Goal: Task Accomplishment & Management: Manage account settings

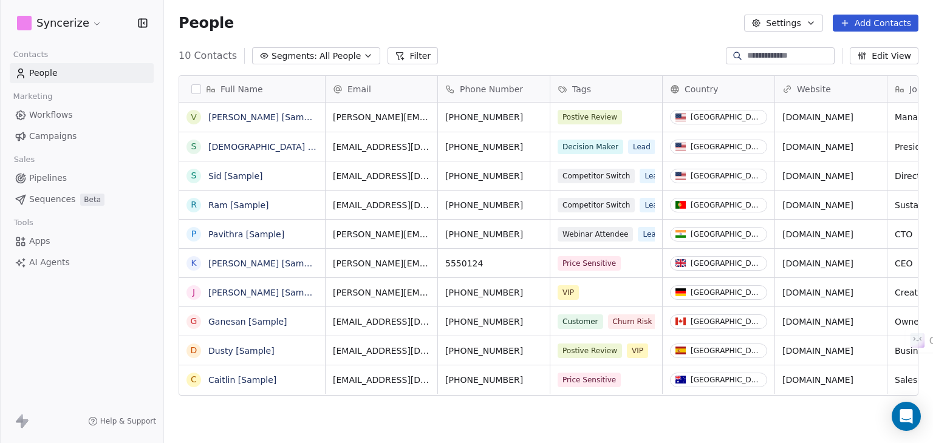
scroll to position [380, 759]
click at [83, 17] on html "S Syncerize Contacts People Marketing Workflows Campaigns Sales Pipelines Seque…" at bounding box center [466, 221] width 933 height 443
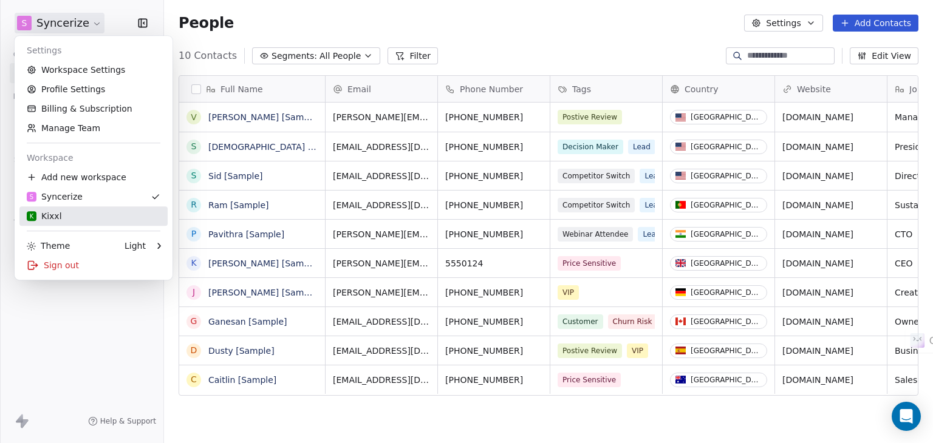
click at [98, 210] on div "K Kixxl" at bounding box center [94, 216] width 134 height 12
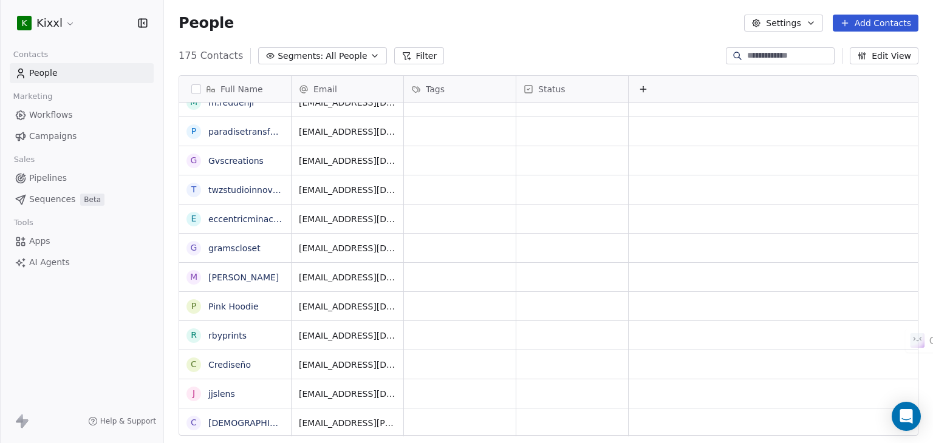
click at [52, 100] on span "Marketing" at bounding box center [33, 96] width 50 height 18
click at [58, 112] on span "Workflows" at bounding box center [51, 115] width 44 height 13
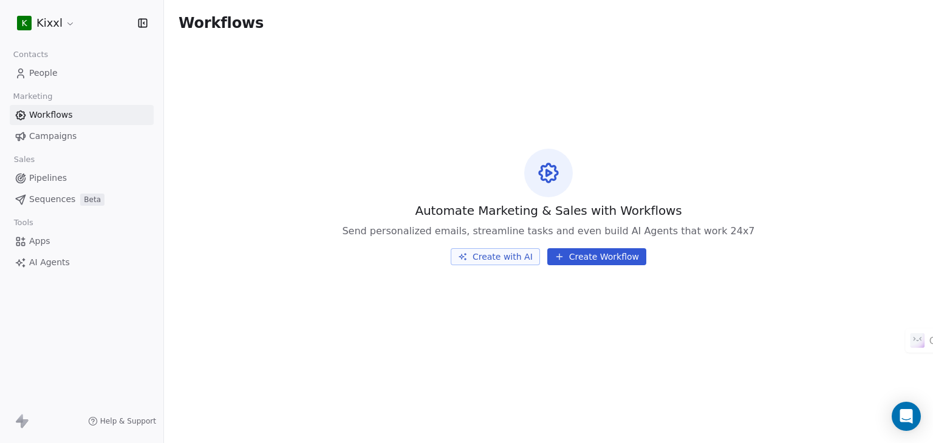
click at [61, 261] on span "AI Agents" at bounding box center [49, 262] width 41 height 13
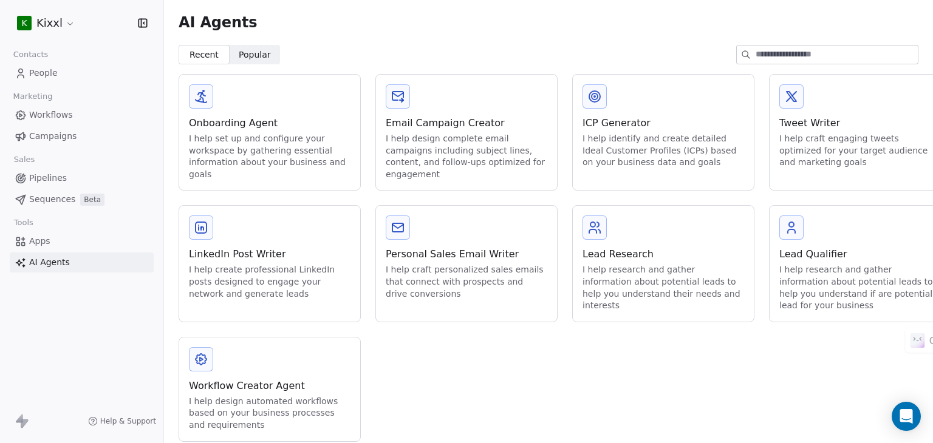
click at [53, 69] on span "People" at bounding box center [43, 73] width 29 height 13
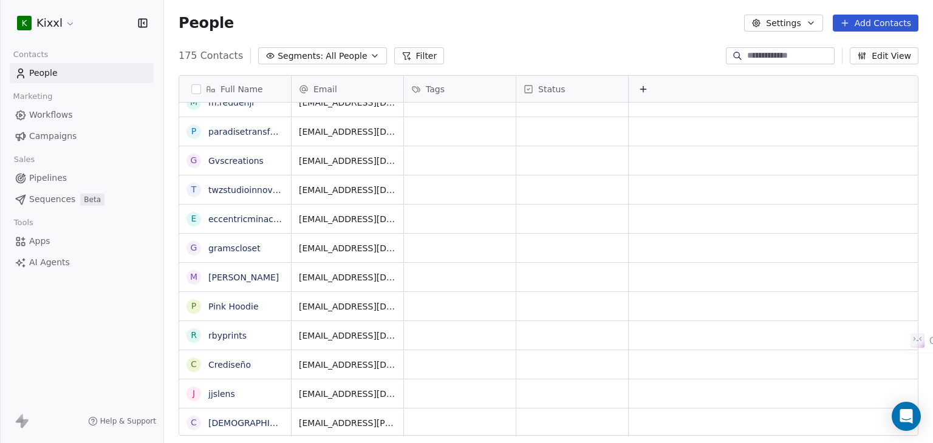
click at [68, 125] on link "Workflows" at bounding box center [82, 115] width 144 height 20
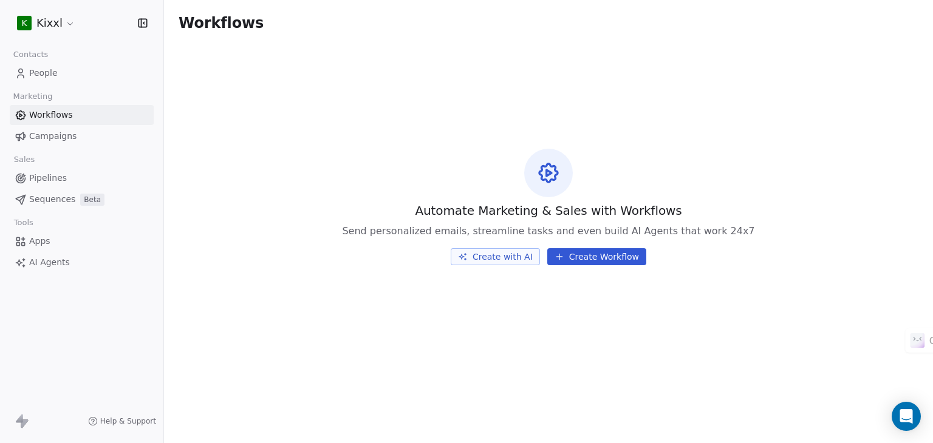
click at [501, 261] on button "Create with AI" at bounding box center [495, 256] width 89 height 17
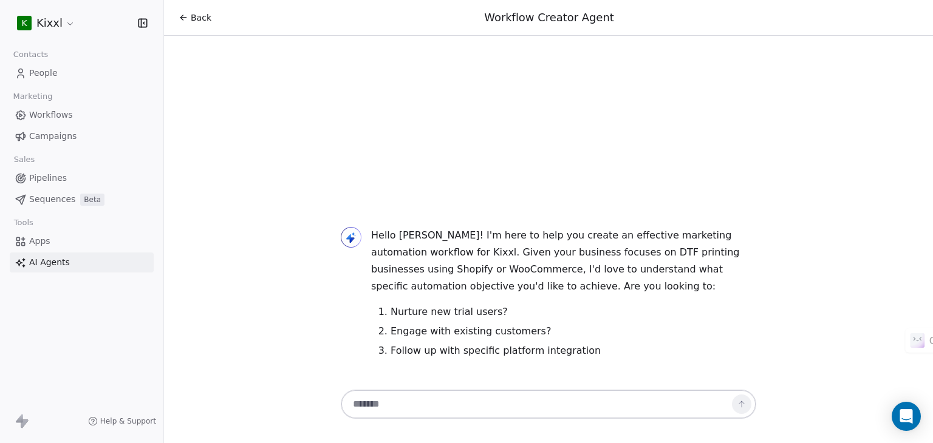
click at [61, 18] on html "K Kixxl Contacts People Marketing Workflows Campaigns Sales Pipelines Sequences…" at bounding box center [466, 221] width 933 height 443
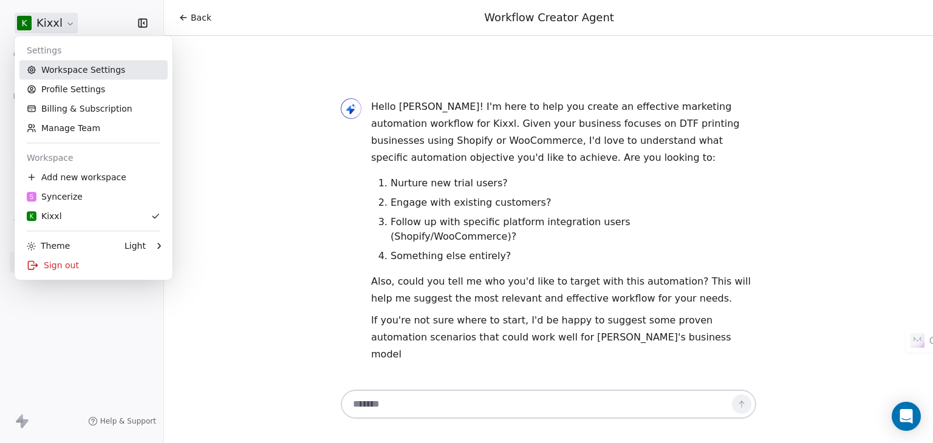
click at [87, 76] on link "Workspace Settings" at bounding box center [93, 69] width 148 height 19
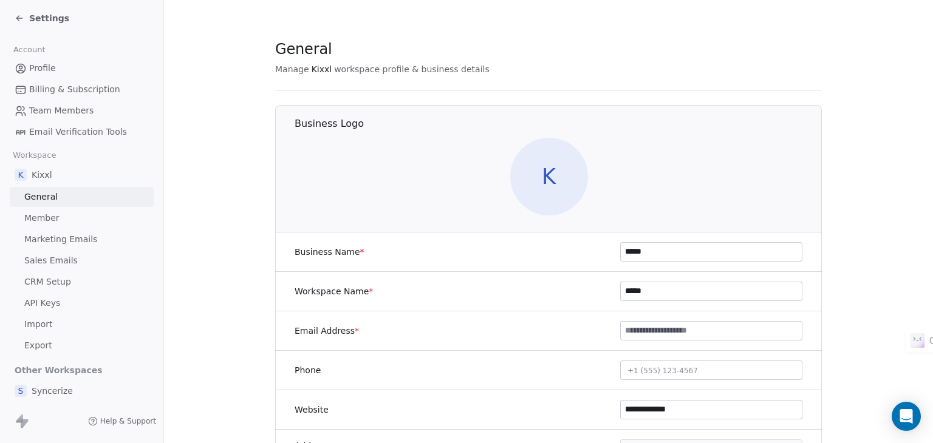
click at [551, 186] on span "K" at bounding box center [549, 177] width 78 height 78
click at [510, 171] on span "K" at bounding box center [549, 177] width 78 height 78
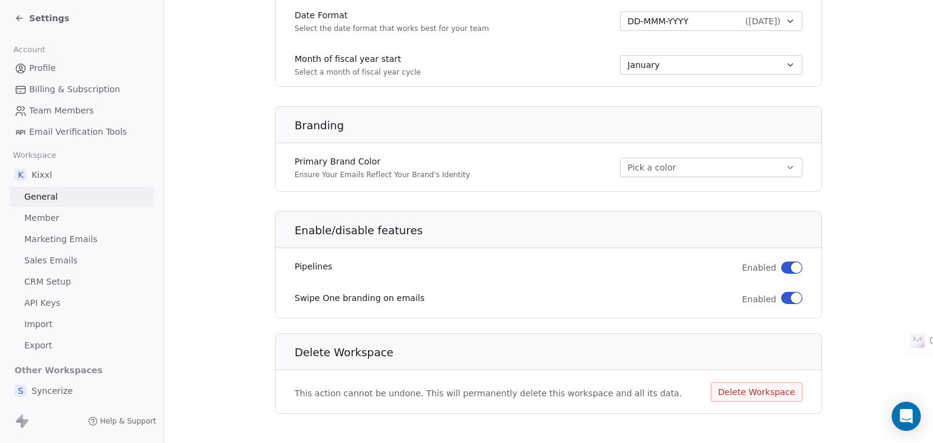
scroll to position [692, 0]
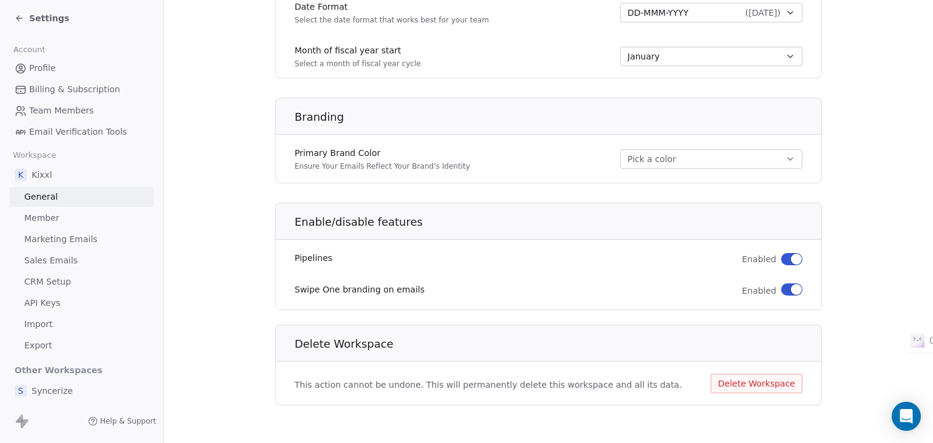
click at [787, 292] on button "button" at bounding box center [791, 290] width 21 height 12
click at [66, 280] on span "CRM Setup" at bounding box center [47, 282] width 47 height 13
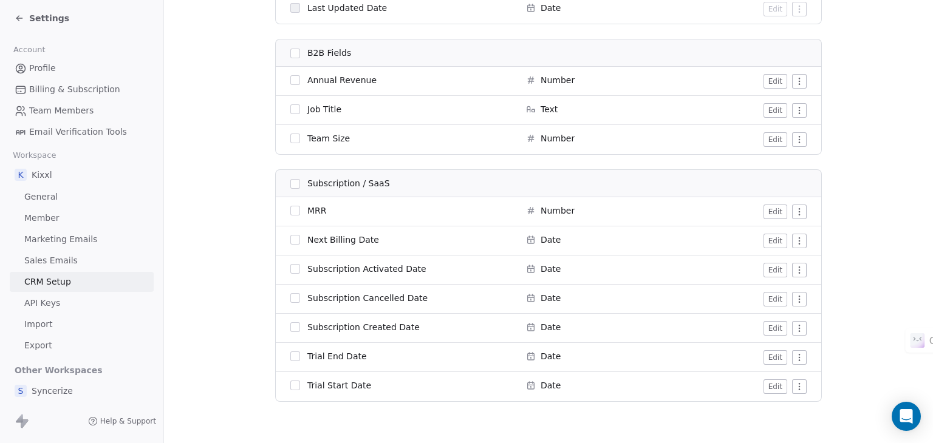
scroll to position [940, 0]
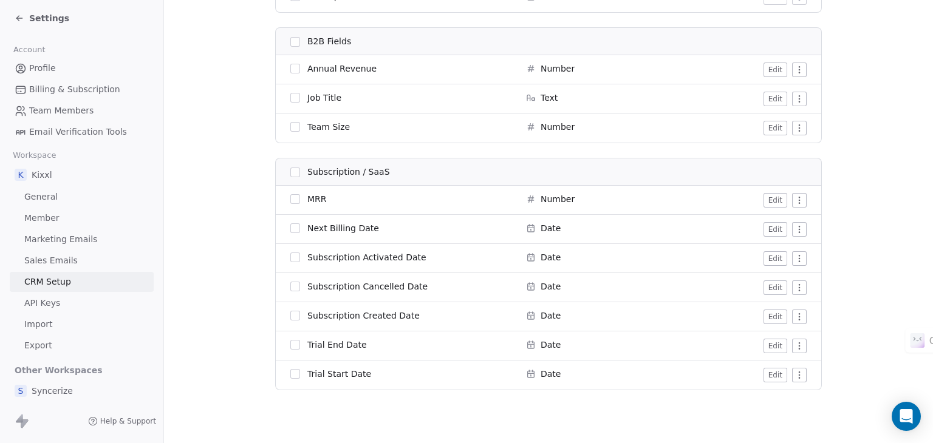
click at [58, 302] on span "API Keys" at bounding box center [42, 303] width 36 height 13
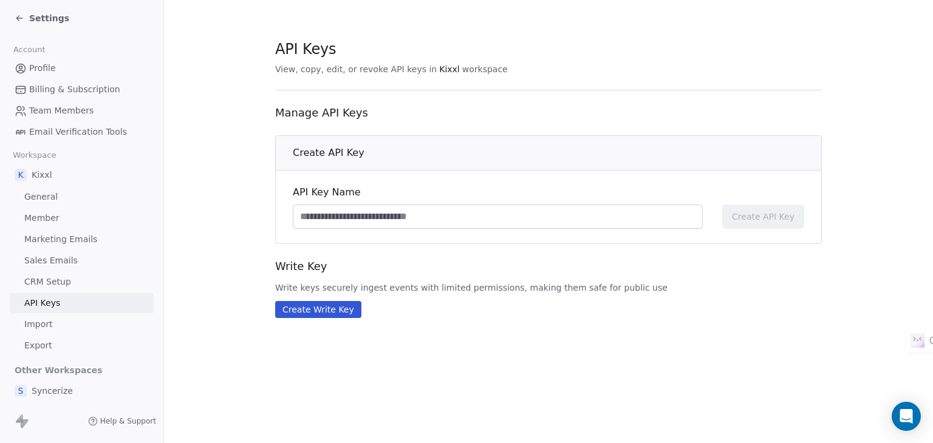
click at [391, 231] on div "API Key Name Create API Key" at bounding box center [548, 207] width 545 height 73
click at [396, 213] on input at bounding box center [497, 216] width 409 height 23
type input "********"
click at [751, 217] on span "Create API Key" at bounding box center [763, 217] width 63 height 12
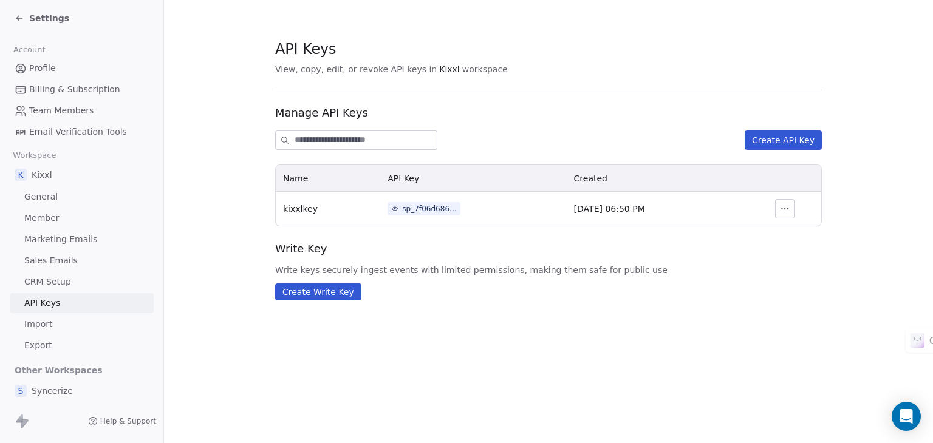
click at [57, 321] on link "Import" at bounding box center [82, 325] width 144 height 20
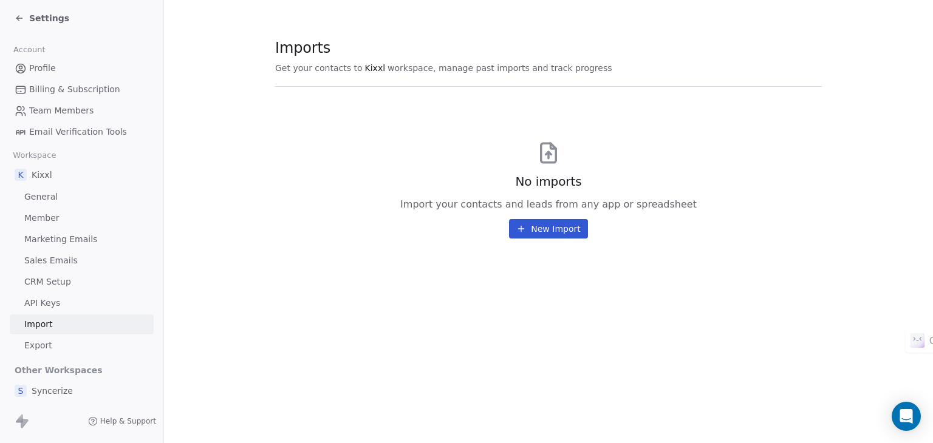
click at [70, 340] on link "Export" at bounding box center [82, 346] width 144 height 20
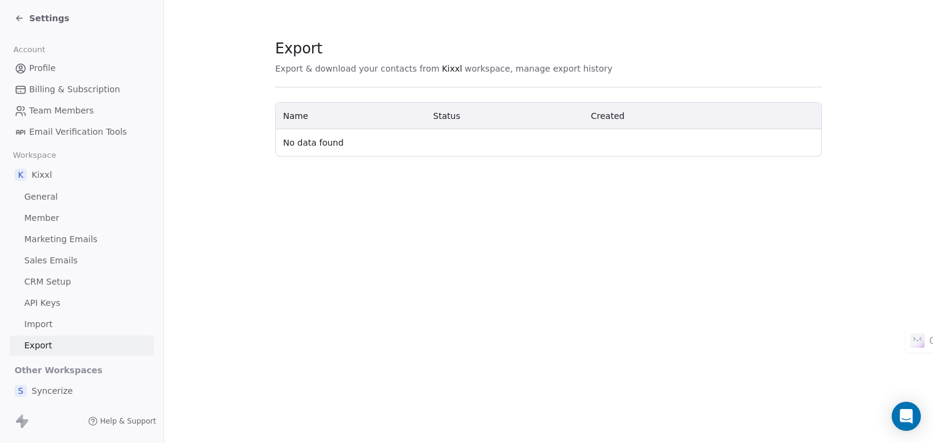
click at [78, 247] on link "Marketing Emails" at bounding box center [82, 240] width 144 height 20
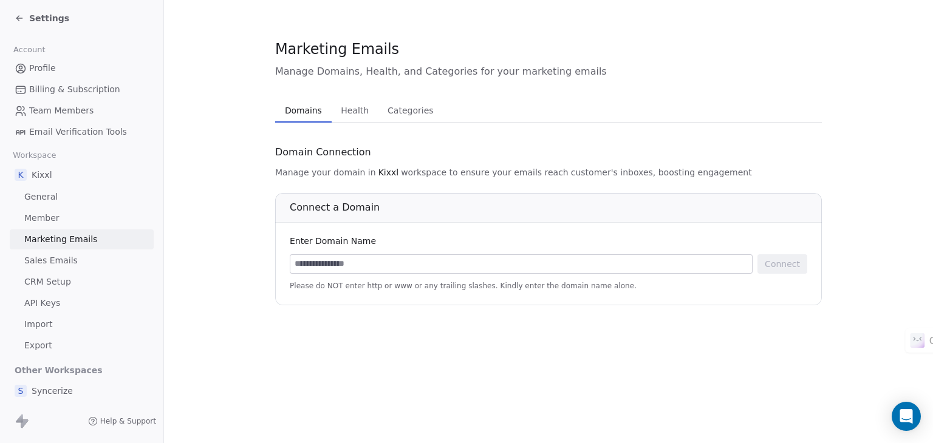
click at [358, 261] on input at bounding box center [521, 264] width 462 height 18
type input "*********"
click at [782, 265] on button "Connect" at bounding box center [782, 264] width 50 height 19
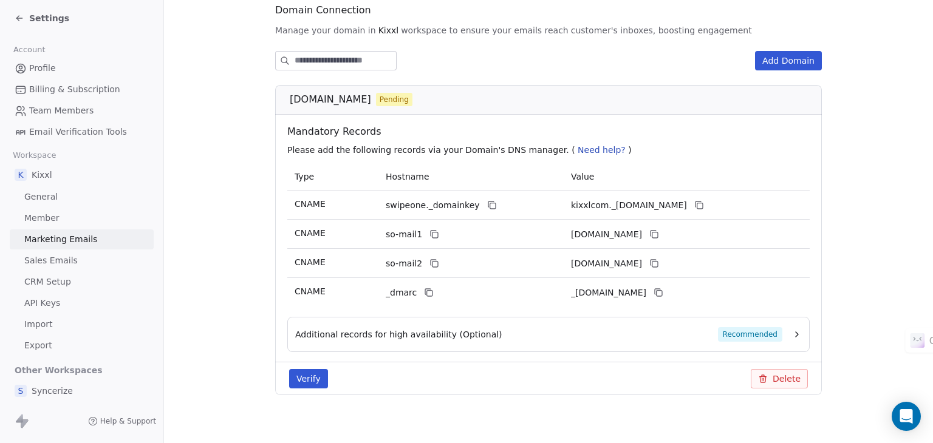
scroll to position [152, 0]
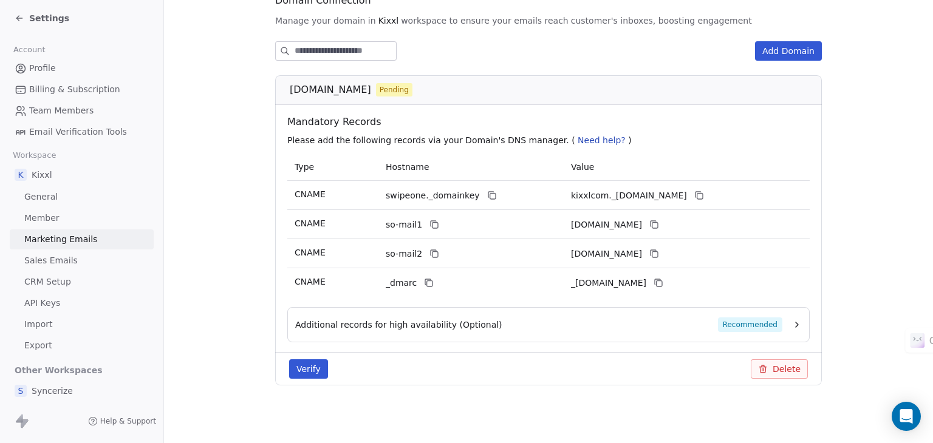
click at [792, 322] on icon "button" at bounding box center [797, 325] width 10 height 10
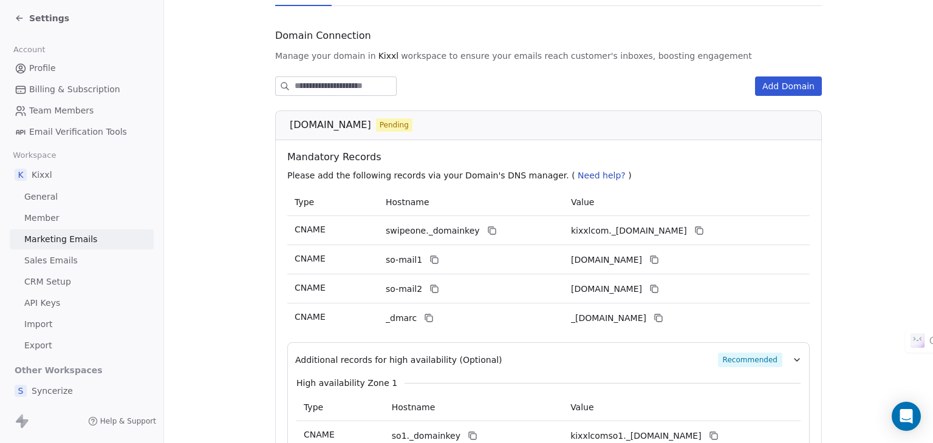
scroll to position [112, 0]
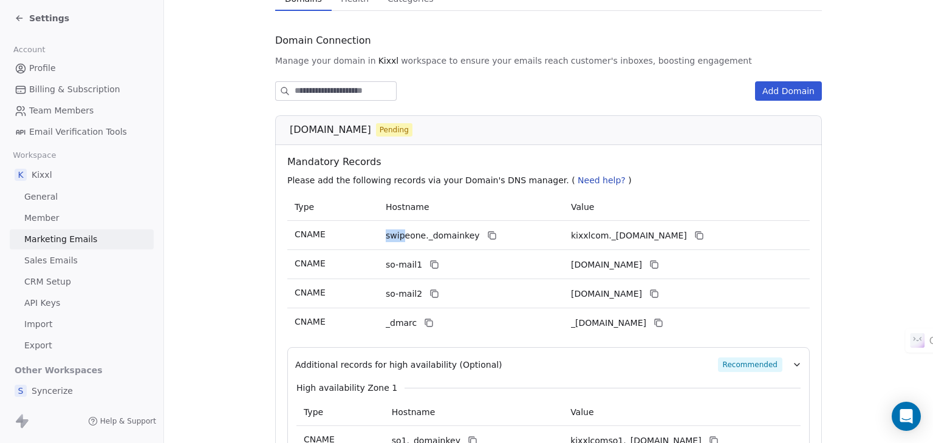
drag, startPoint x: 375, startPoint y: 236, endPoint x: 406, endPoint y: 232, distance: 31.2
click at [396, 233] on td "swipeone._domainkey" at bounding box center [470, 235] width 185 height 29
click at [485, 234] on button at bounding box center [492, 235] width 15 height 15
click at [704, 237] on icon at bounding box center [699, 236] width 10 height 10
drag, startPoint x: 428, startPoint y: 263, endPoint x: 388, endPoint y: 258, distance: 40.5
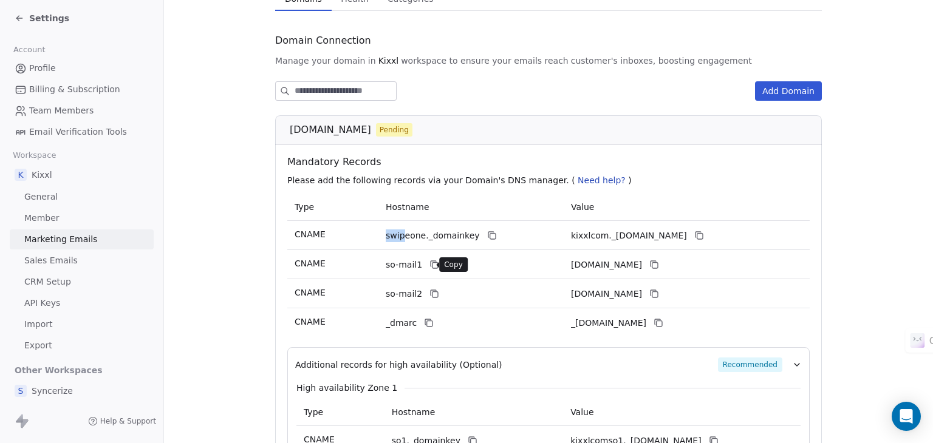
click at [429, 263] on icon at bounding box center [434, 265] width 10 height 10
click at [659, 263] on icon at bounding box center [654, 265] width 10 height 10
click at [435, 297] on div "so-mail2" at bounding box center [453, 294] width 134 height 15
click at [431, 295] on icon at bounding box center [434, 294] width 10 height 10
click at [659, 298] on icon at bounding box center [654, 294] width 10 height 10
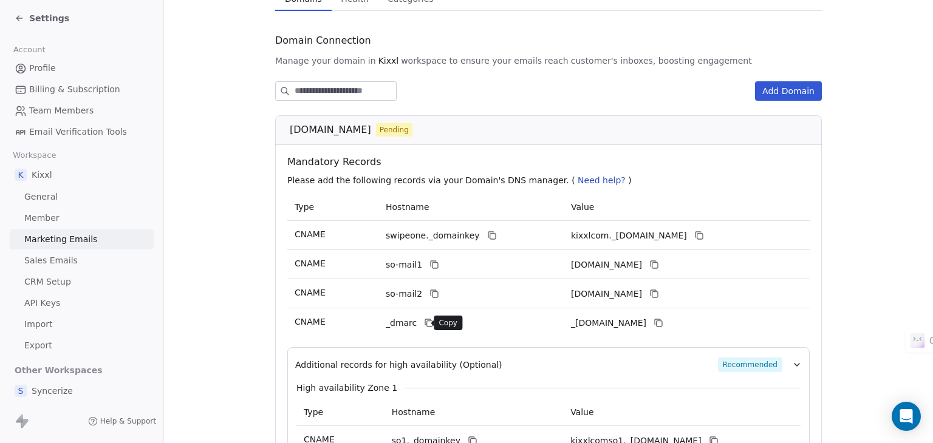
click at [424, 324] on icon at bounding box center [429, 323] width 10 height 10
click at [663, 324] on icon at bounding box center [659, 323] width 10 height 10
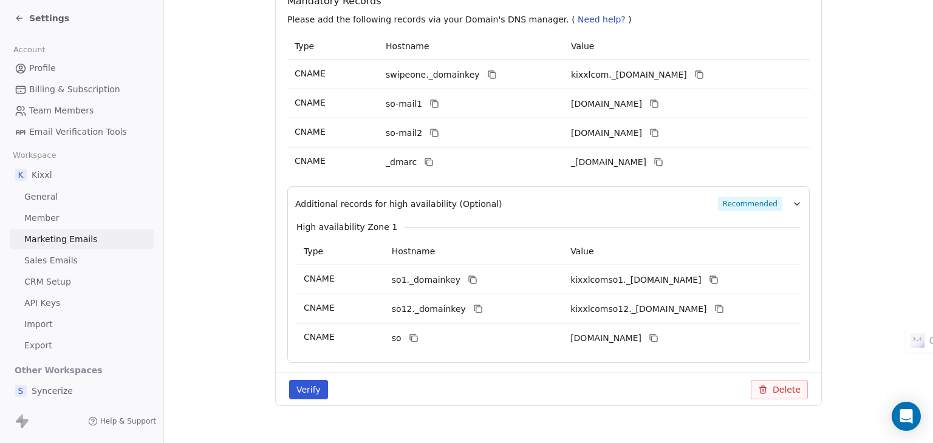
scroll to position [294, 0]
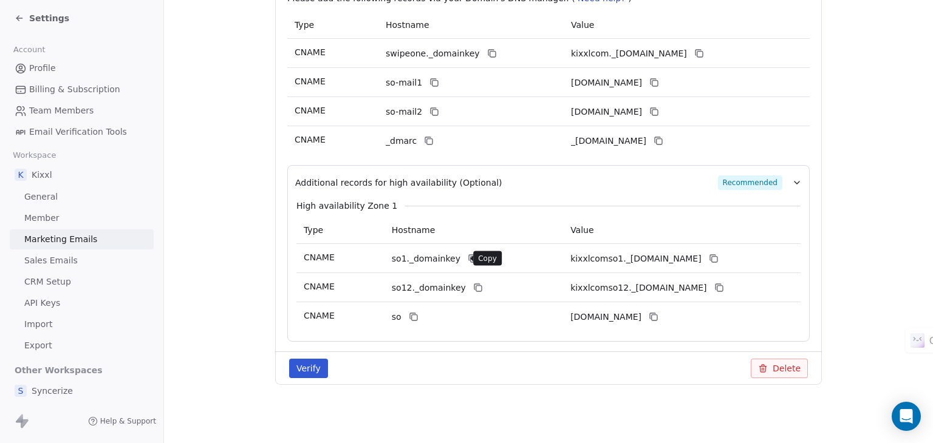
click at [468, 259] on icon at bounding box center [473, 259] width 10 height 10
drag, startPoint x: 734, startPoint y: 261, endPoint x: 726, endPoint y: 259, distance: 8.0
click at [719, 261] on icon at bounding box center [714, 259] width 10 height 10
click at [471, 295] on button at bounding box center [478, 288] width 15 height 15
click at [724, 289] on icon at bounding box center [719, 288] width 10 height 10
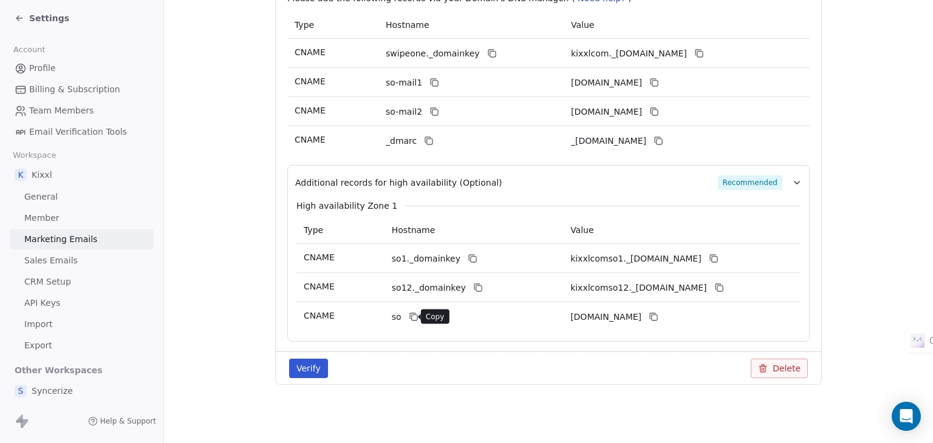
click at [411, 318] on icon at bounding box center [414, 317] width 10 height 10
drag, startPoint x: 682, startPoint y: 316, endPoint x: 638, endPoint y: 309, distance: 44.3
click at [658, 316] on icon at bounding box center [654, 317] width 10 height 10
click at [303, 372] on button "Verify" at bounding box center [308, 368] width 39 height 19
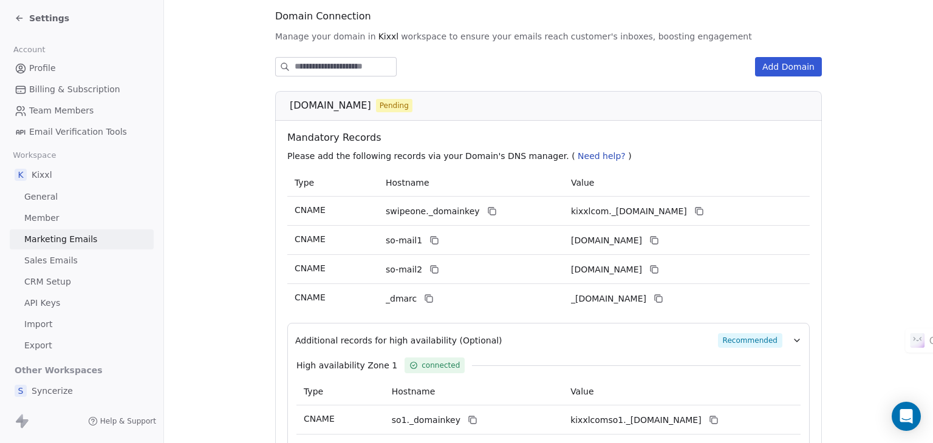
scroll to position [297, 0]
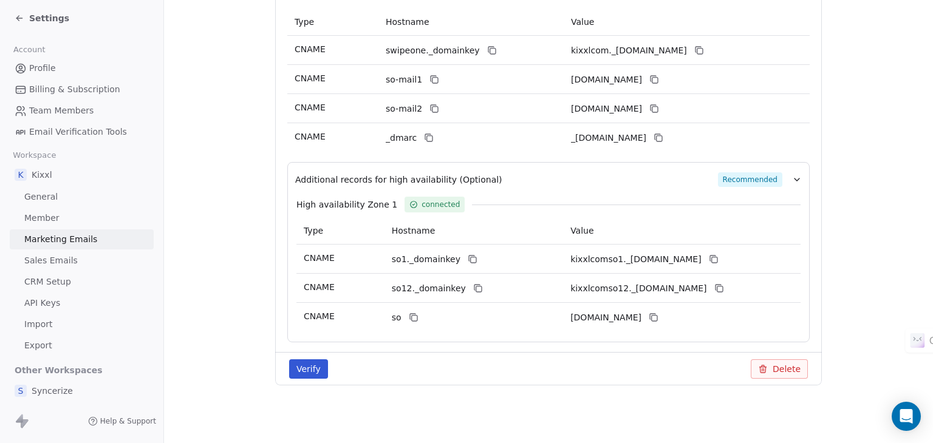
click at [314, 366] on button "Verify" at bounding box center [308, 369] width 39 height 19
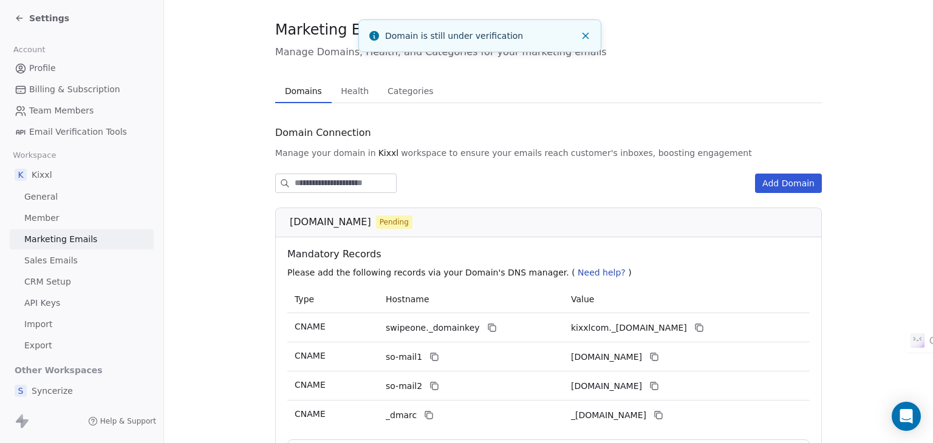
scroll to position [0, 0]
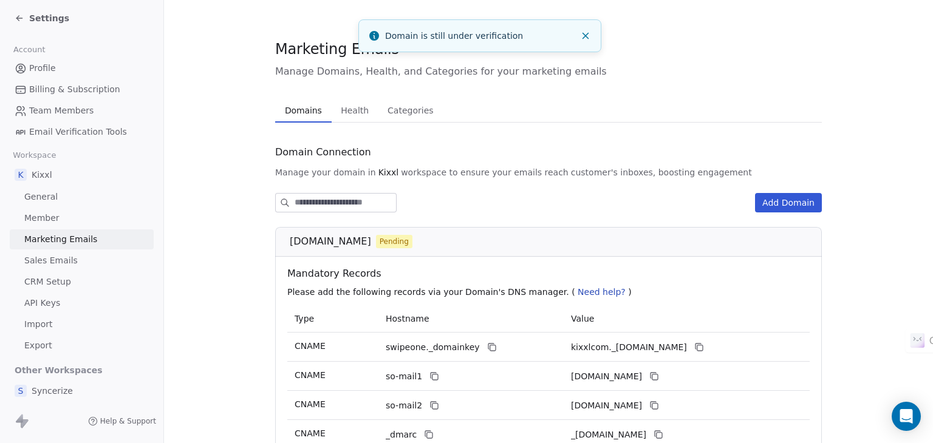
click at [349, 112] on span "Health" at bounding box center [355, 110] width 38 height 17
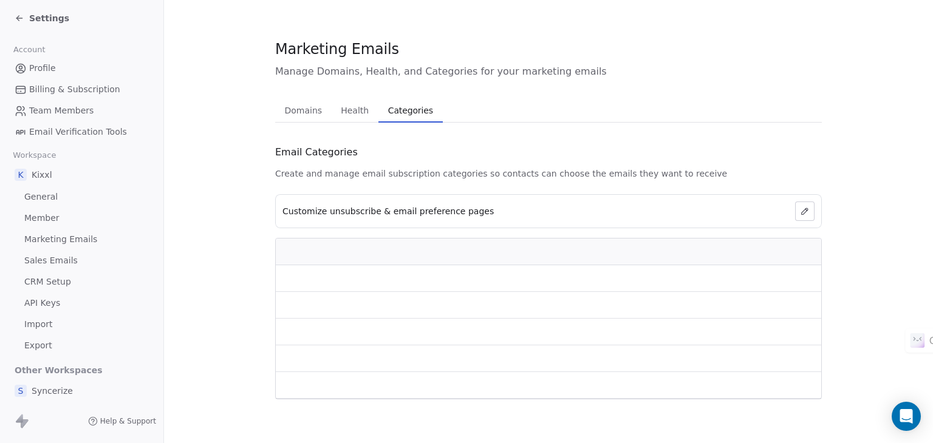
click at [400, 105] on span "Categories" at bounding box center [410, 110] width 55 height 17
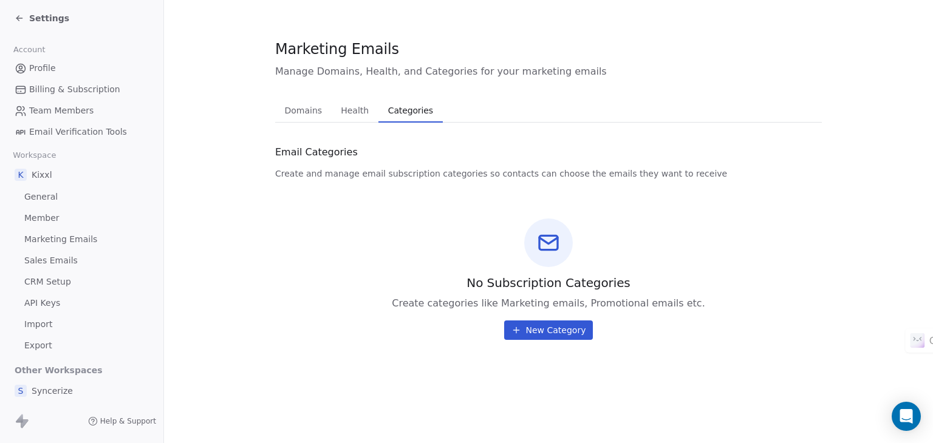
click at [306, 106] on span "Domains" at bounding box center [303, 110] width 47 height 17
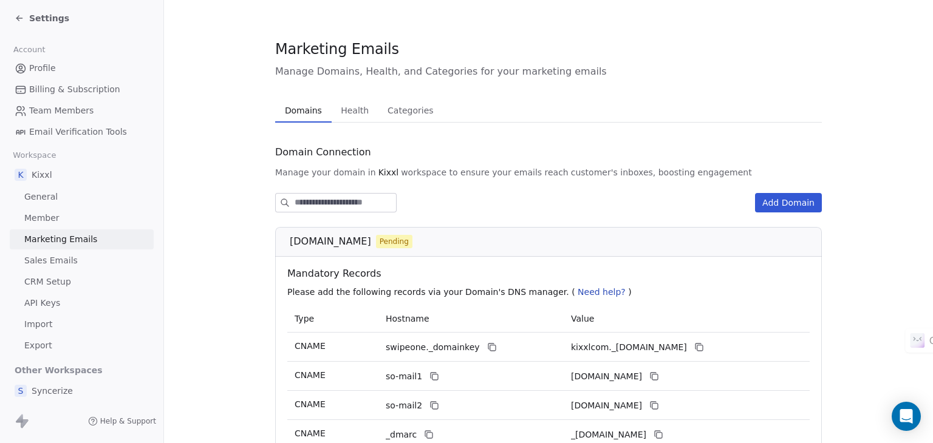
click at [49, 219] on span "Member" at bounding box center [41, 218] width 35 height 13
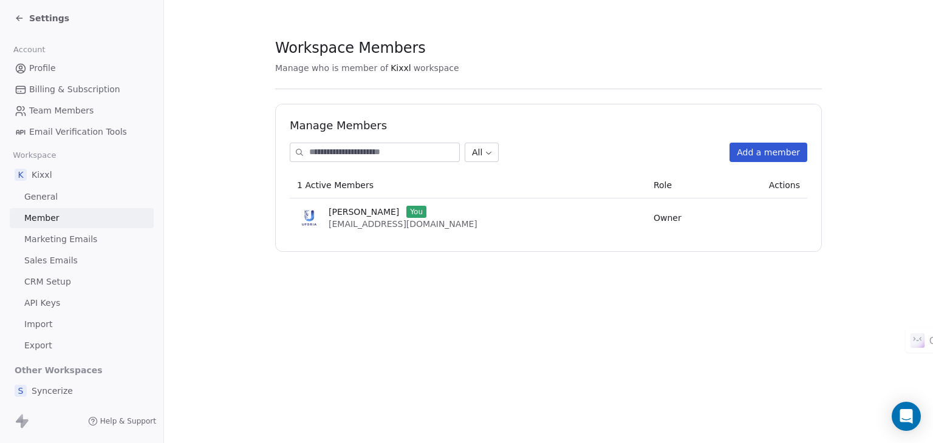
click at [355, 212] on span "[PERSON_NAME]" at bounding box center [364, 212] width 70 height 12
drag, startPoint x: 572, startPoint y: 238, endPoint x: 578, endPoint y: 239, distance: 6.1
click at [572, 239] on div "Manage Members All Add a member 1 Active Members Role Actions [PERSON_NAME] You…" at bounding box center [548, 178] width 547 height 148
click at [750, 156] on button "Add a member" at bounding box center [769, 152] width 78 height 19
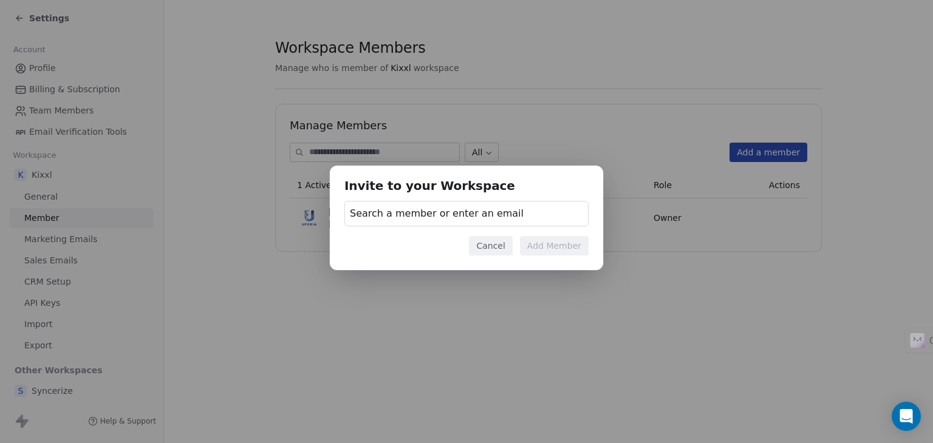
click at [484, 218] on span "Search a member or enter an email" at bounding box center [437, 214] width 174 height 15
drag, startPoint x: 572, startPoint y: 180, endPoint x: 571, endPoint y: 191, distance: 10.3
click at [571, 180] on div "Invite to your Workspace Search a member or enter an email Cancel Add Member" at bounding box center [466, 221] width 933 height 150
click at [501, 248] on button "Cancel" at bounding box center [490, 245] width 43 height 19
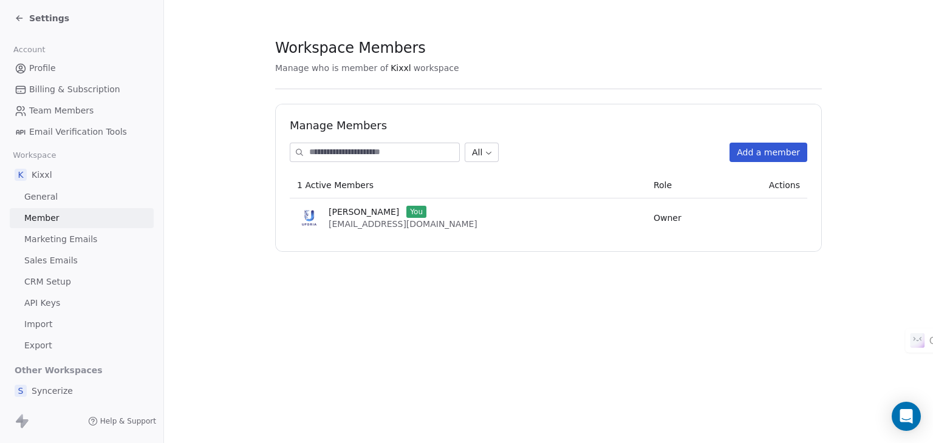
click at [61, 264] on span "Sales Emails" at bounding box center [50, 261] width 53 height 13
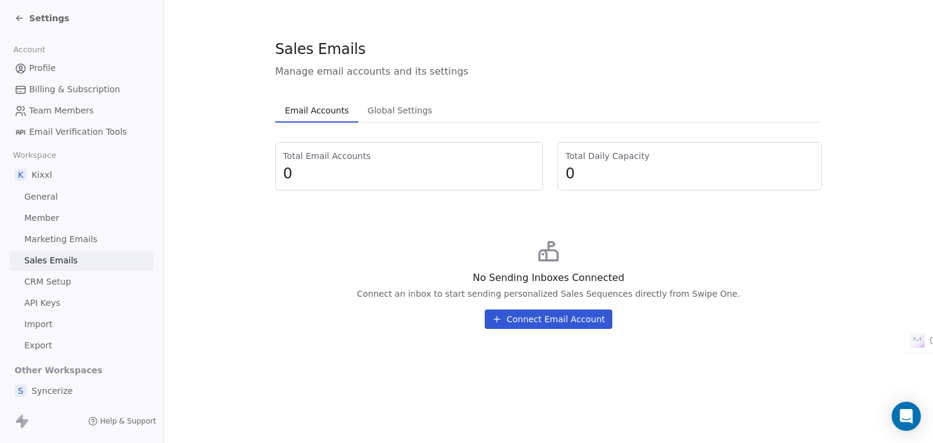
click at [564, 314] on button "Connect Email Account" at bounding box center [549, 319] width 128 height 19
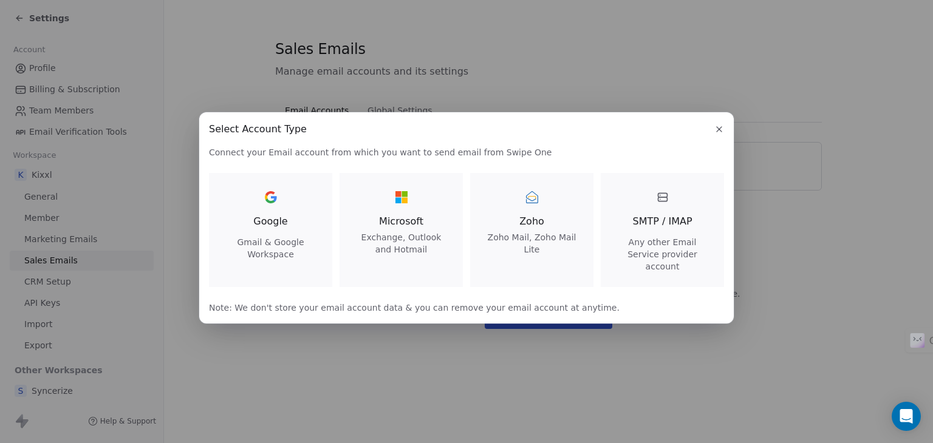
click at [654, 225] on span "SMTP / IMAP" at bounding box center [662, 221] width 60 height 15
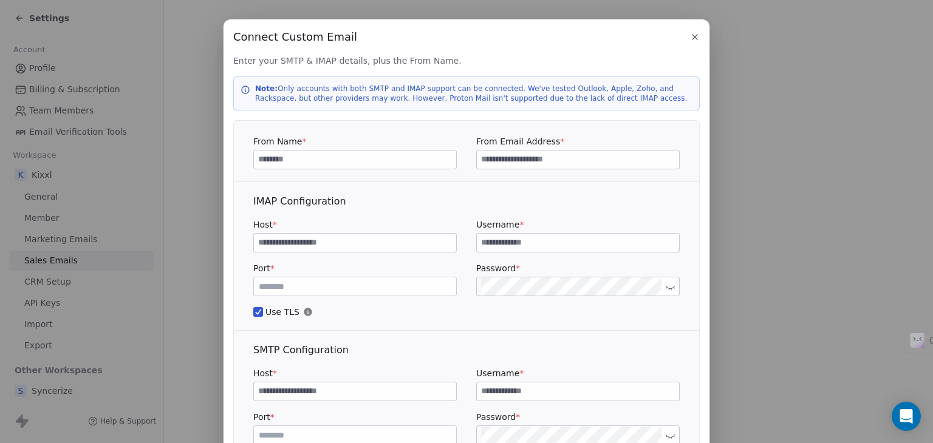
click at [323, 166] on input at bounding box center [355, 160] width 202 height 18
type input "*****"
paste input "**********"
click at [479, 157] on input "**********" at bounding box center [578, 160] width 202 height 18
click at [575, 163] on input "**********" at bounding box center [578, 160] width 202 height 18
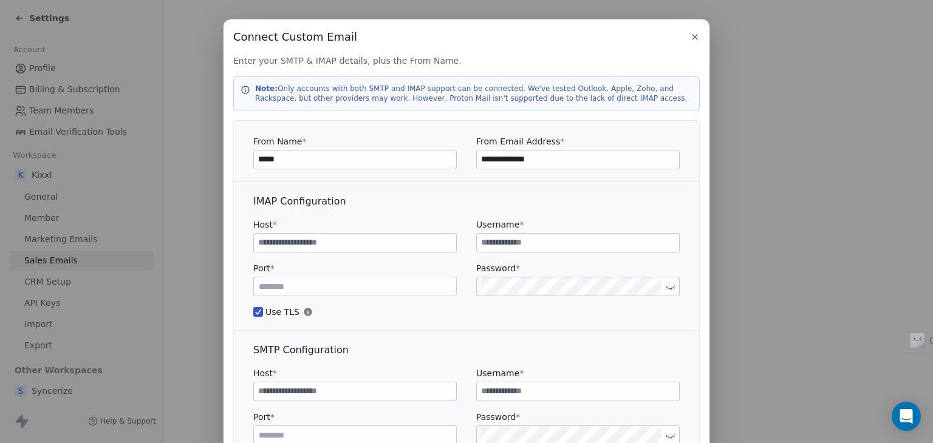
type input "**********"
click at [287, 241] on input at bounding box center [355, 243] width 202 height 18
paste input "*********"
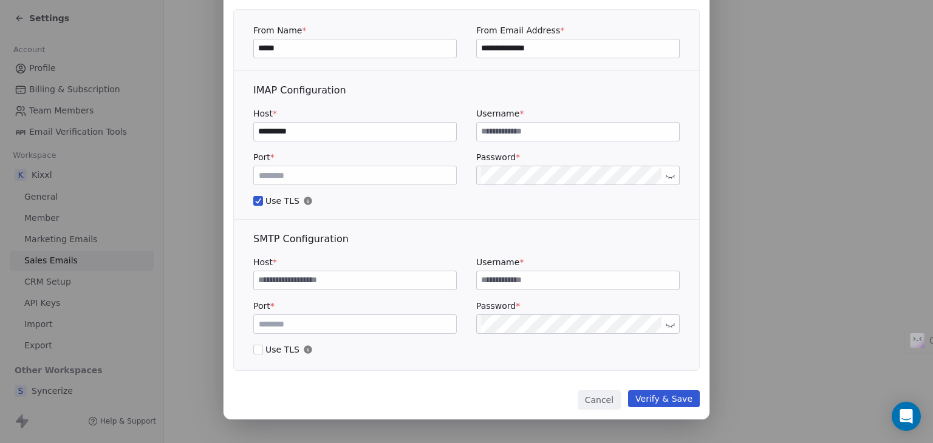
scroll to position [114, 0]
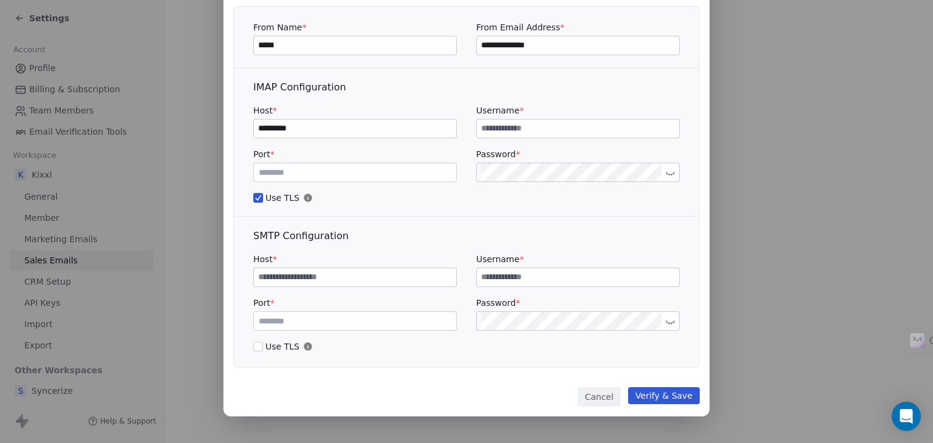
type input "*********"
click at [319, 285] on input at bounding box center [355, 277] width 202 height 18
paste input "*********"
type input "*********"
click at [576, 49] on input "**********" at bounding box center [578, 45] width 202 height 18
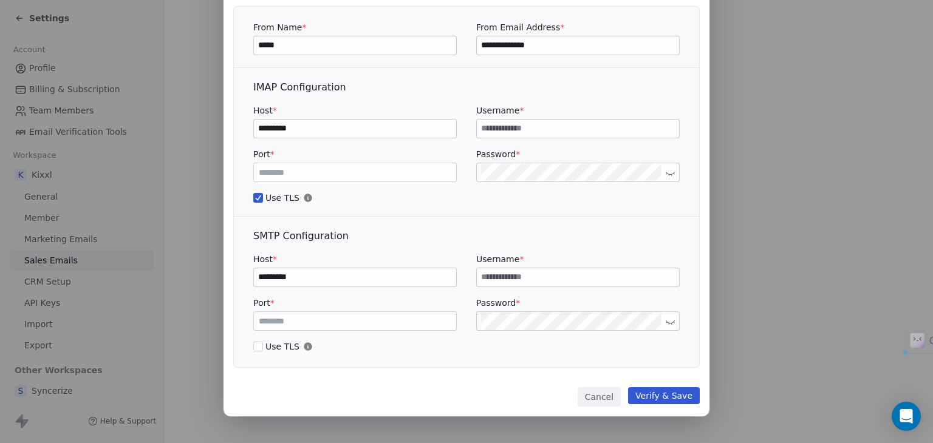
click at [550, 129] on input at bounding box center [578, 129] width 202 height 18
paste input "**********"
type input "**********"
click at [542, 279] on input at bounding box center [578, 277] width 202 height 18
paste input "**********"
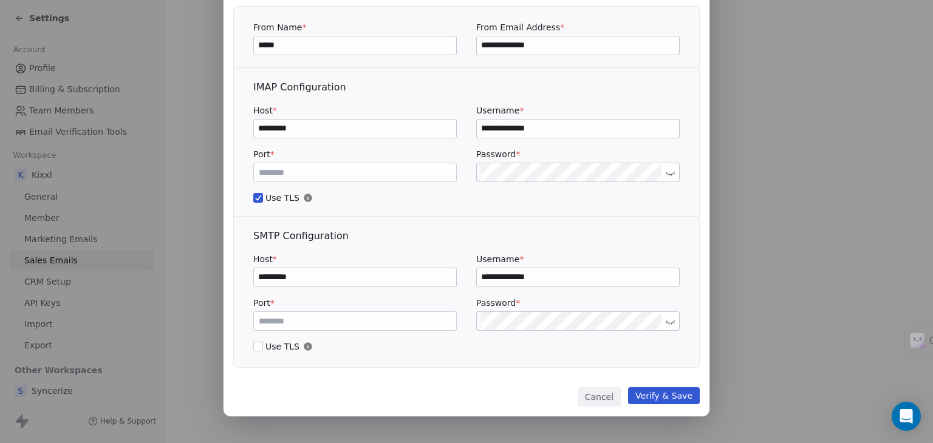
type input "**********"
click at [666, 392] on button "Verify & Save" at bounding box center [664, 396] width 72 height 17
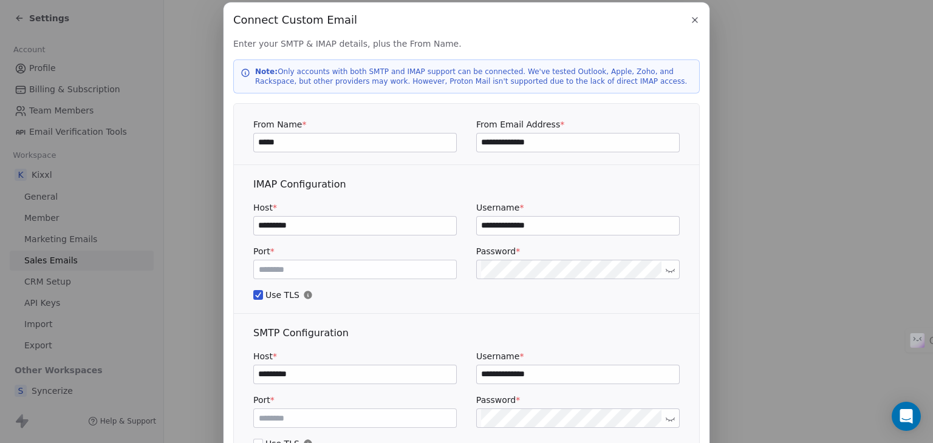
scroll to position [0, 0]
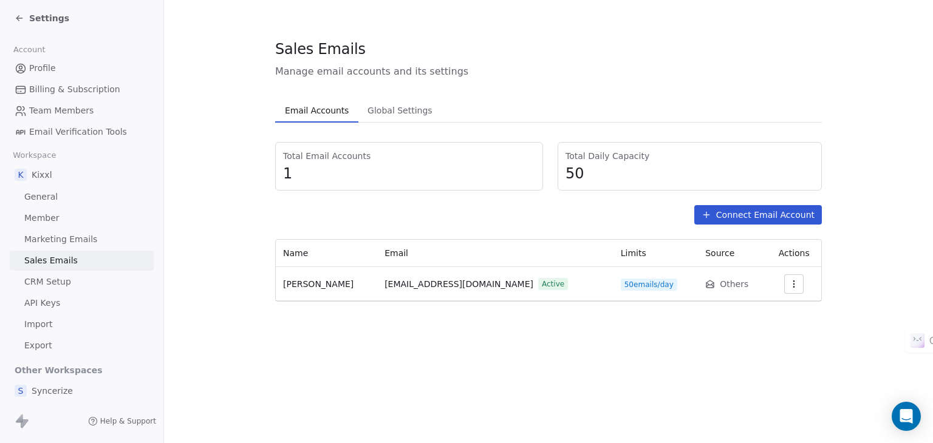
click at [789, 281] on icon "button" at bounding box center [794, 284] width 10 height 10
click at [785, 282] on html "Settings Account Profile Billing & Subscription Team Members Email Verification…" at bounding box center [466, 221] width 933 height 443
click at [383, 107] on span "Global Settings" at bounding box center [400, 110] width 75 height 17
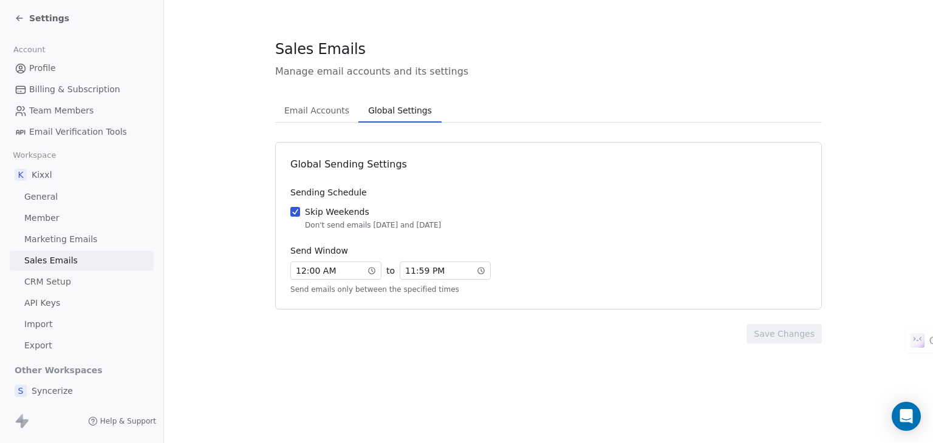
click at [318, 111] on span "Email Accounts" at bounding box center [316, 110] width 75 height 17
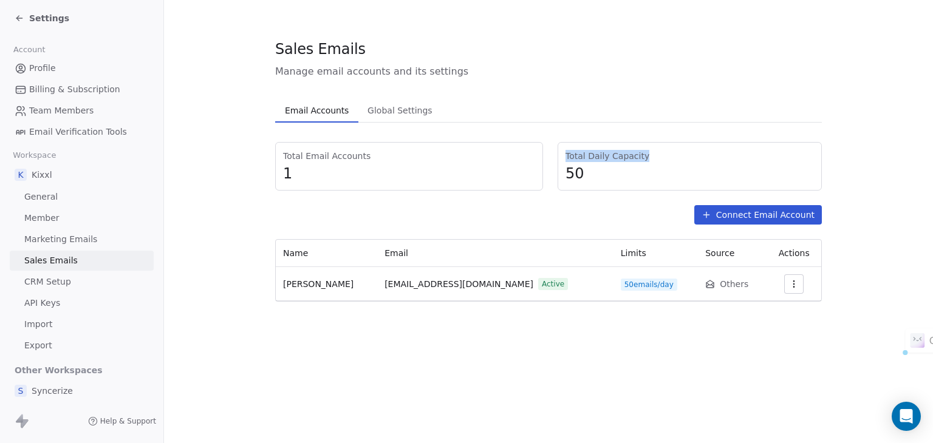
drag, startPoint x: 652, startPoint y: 156, endPoint x: 514, endPoint y: 159, distance: 137.9
click at [549, 156] on div "Total Email Accounts 1 Total Daily Capacity 50" at bounding box center [548, 166] width 547 height 49
click at [357, 159] on span "Total Email Accounts" at bounding box center [409, 156] width 252 height 12
click at [69, 281] on link "CRM Setup" at bounding box center [82, 282] width 144 height 20
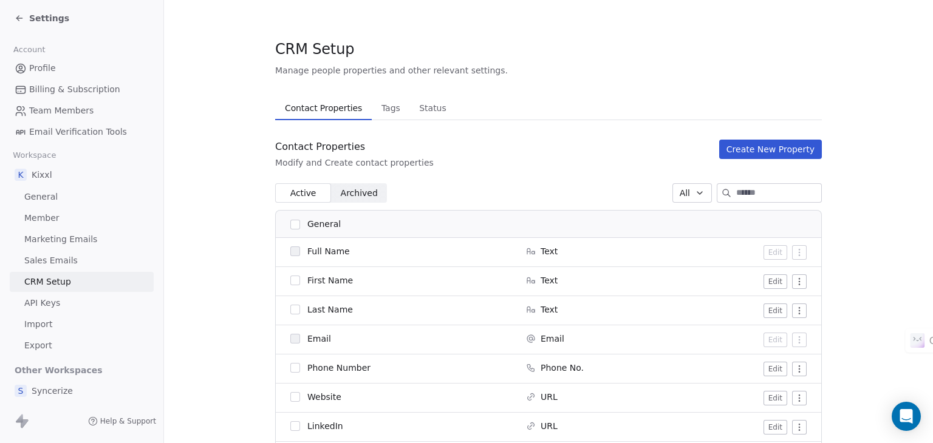
click at [58, 302] on span "API Keys" at bounding box center [42, 303] width 36 height 13
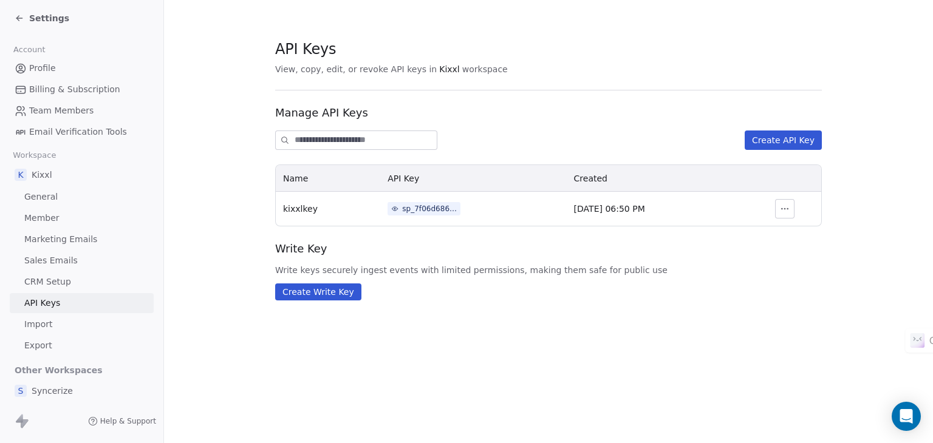
click at [75, 250] on div "K Kixxl General Member Marketing Emails Sales Emails CRM Setup API Keys Import …" at bounding box center [82, 260] width 144 height 192
click at [77, 234] on span "Marketing Emails" at bounding box center [60, 239] width 73 height 13
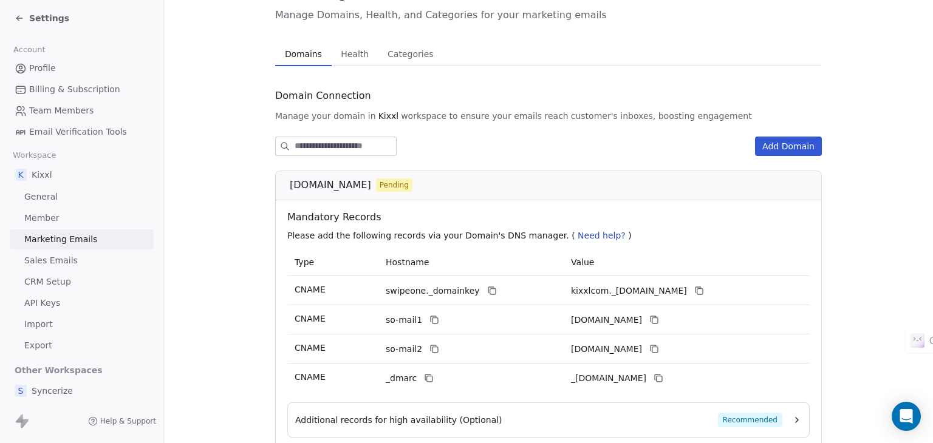
scroll to position [152, 0]
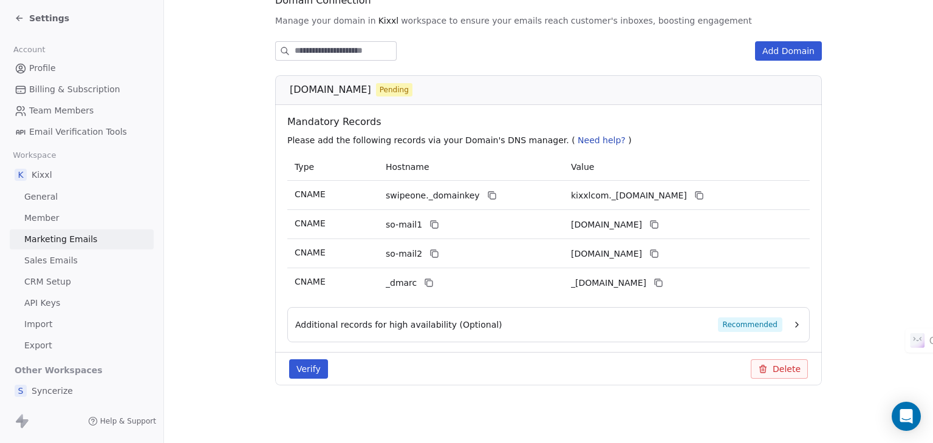
click at [306, 365] on button "Verify" at bounding box center [308, 369] width 39 height 19
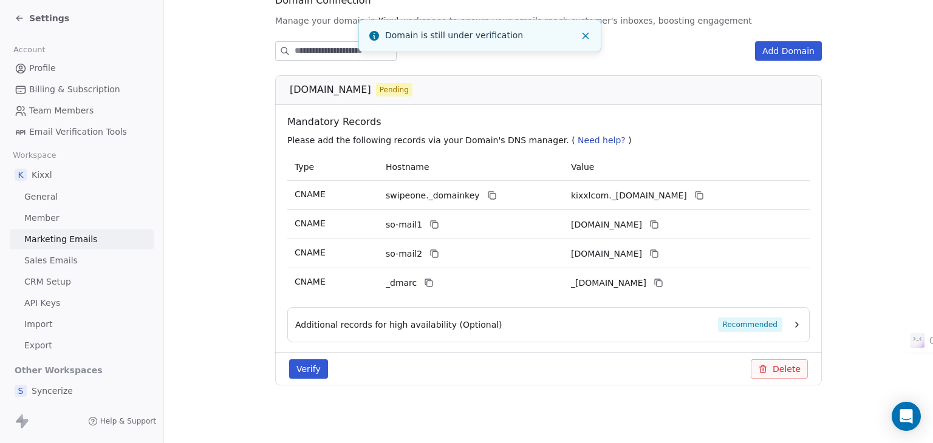
click at [589, 35] on icon "Close toast" at bounding box center [585, 35] width 11 height 11
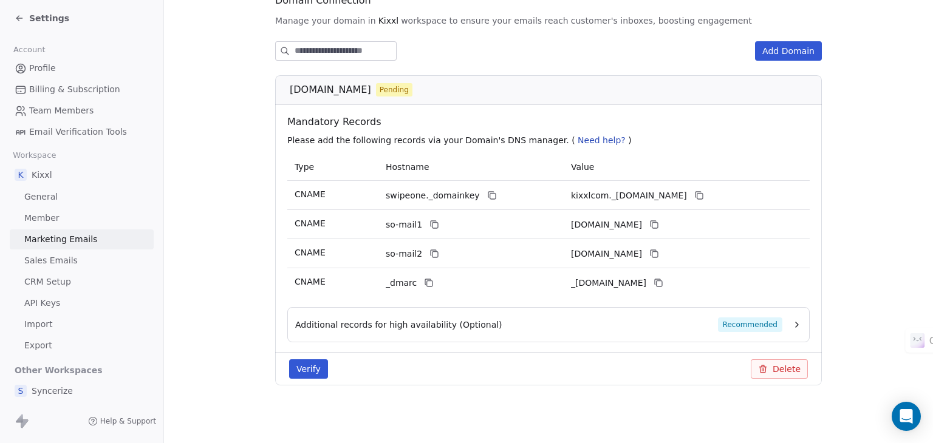
click at [578, 138] on span "Need help?" at bounding box center [602, 140] width 48 height 10
drag, startPoint x: 435, startPoint y: 142, endPoint x: 515, endPoint y: 146, distance: 80.3
click at [502, 141] on p "Please add the following records via your Domain's DNS manager. ( Need help? )" at bounding box center [550, 140] width 527 height 12
drag, startPoint x: 576, startPoint y: 138, endPoint x: 625, endPoint y: 143, distance: 49.5
click at [625, 143] on p "Please add the following records via your Domain's DNS manager. ( Need help? )" at bounding box center [550, 140] width 527 height 12
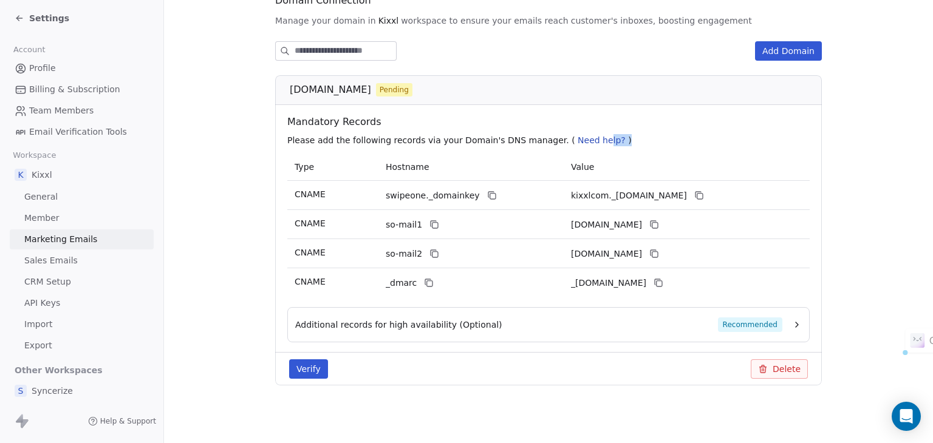
click at [590, 137] on p "Please add the following records via your Domain's DNS manager. ( Need help? )" at bounding box center [550, 140] width 527 height 12
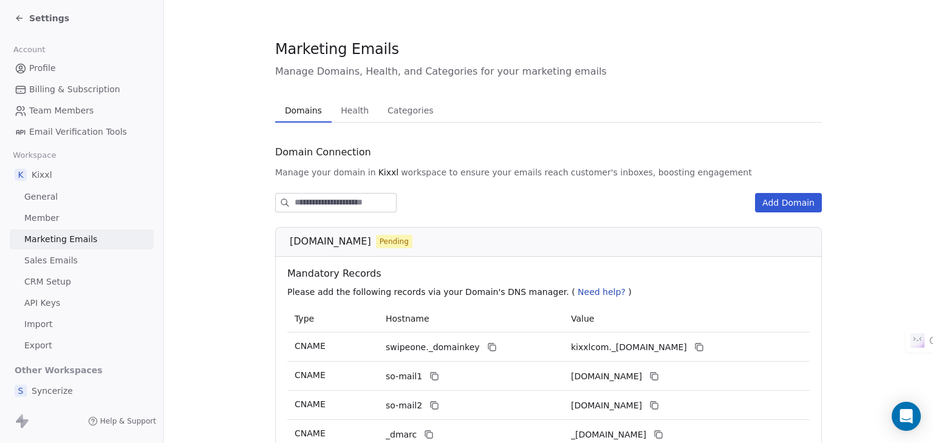
scroll to position [0, 0]
click at [39, 61] on link "Profile" at bounding box center [82, 68] width 144 height 20
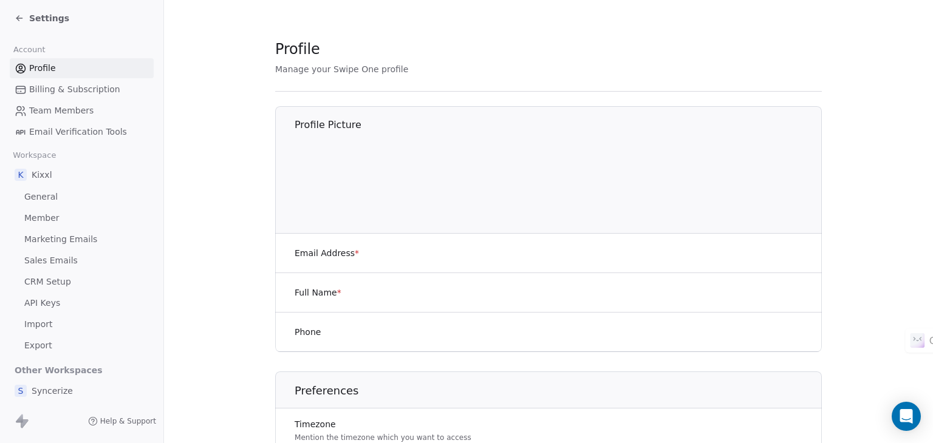
click at [18, 15] on icon at bounding box center [20, 18] width 10 height 10
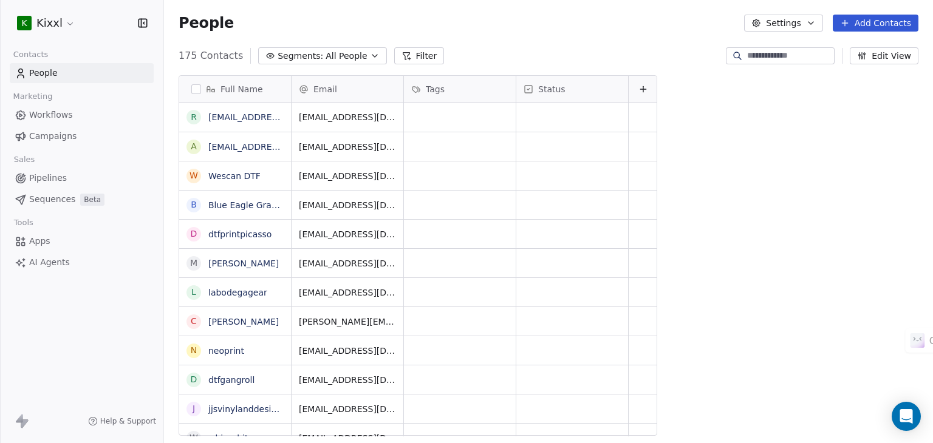
scroll to position [380, 759]
click at [59, 115] on span "Workflows" at bounding box center [51, 115] width 44 height 13
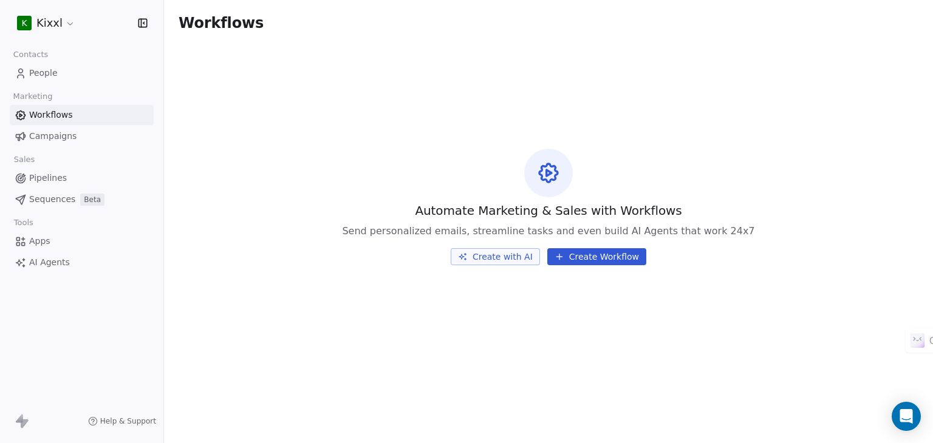
click at [515, 256] on button "Create with AI" at bounding box center [495, 256] width 89 height 17
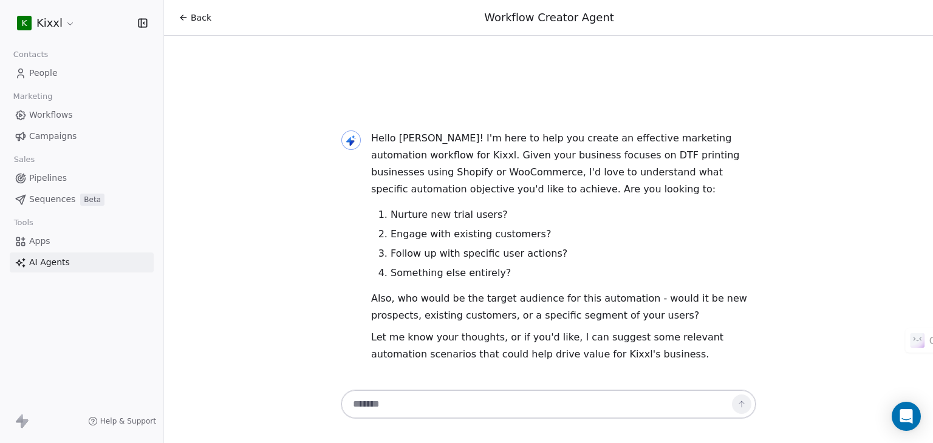
click at [484, 403] on textarea at bounding box center [536, 404] width 380 height 23
type textarea "*"
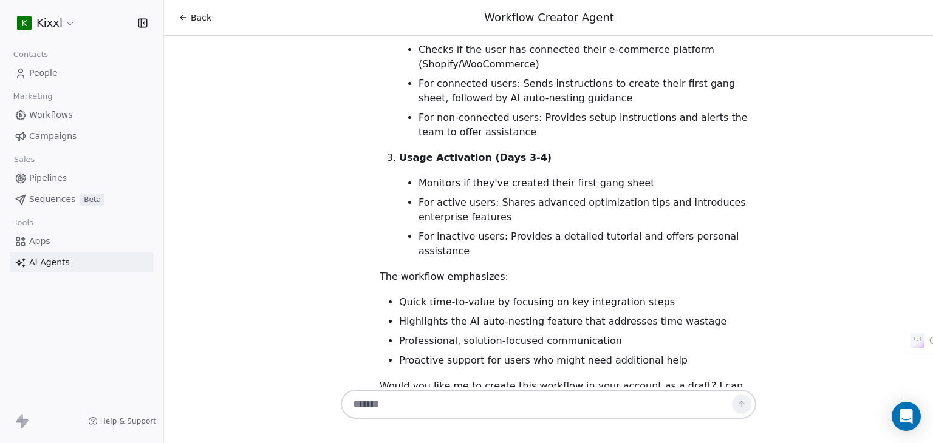
scroll to position [678, 0]
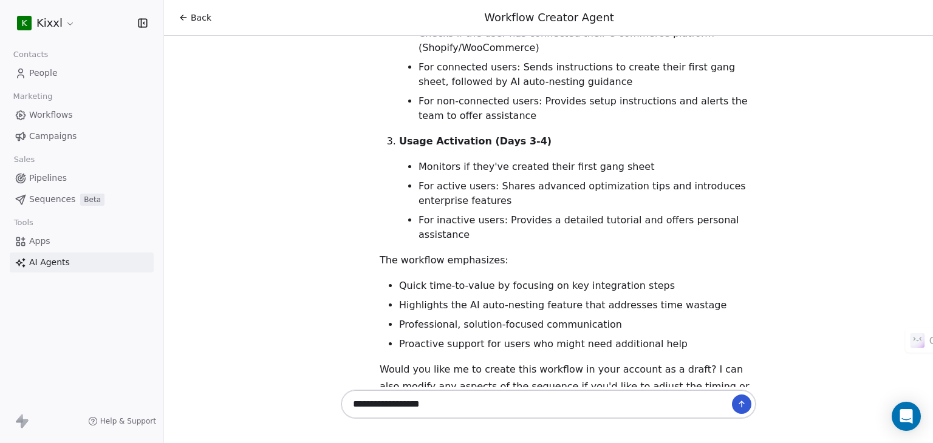
type textarea "**********"
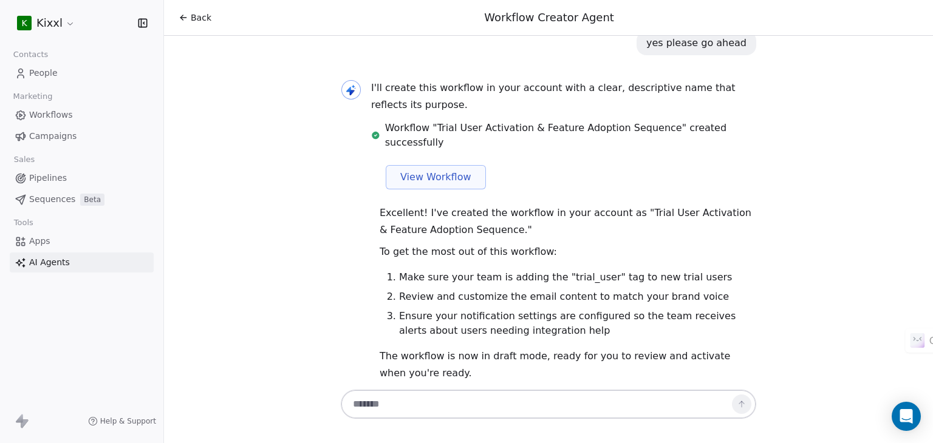
scroll to position [1134, 0]
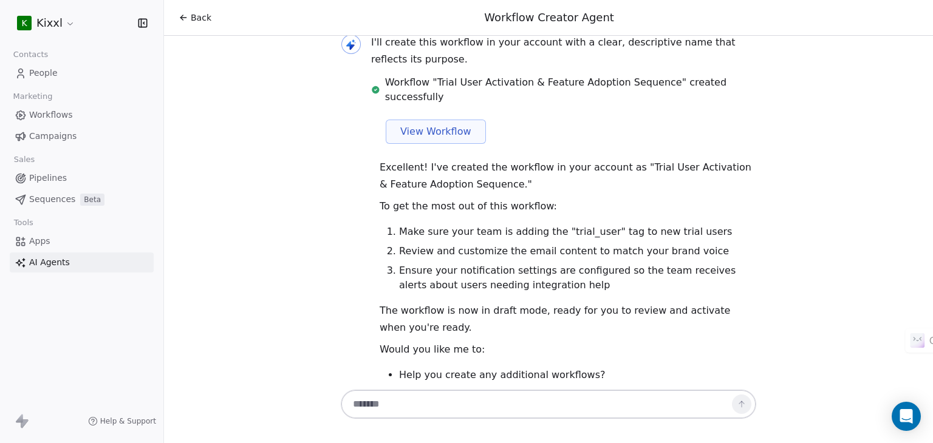
click at [561, 225] on li "Make sure your team is adding the "trial_user" tag to new trial users" at bounding box center [577, 232] width 357 height 15
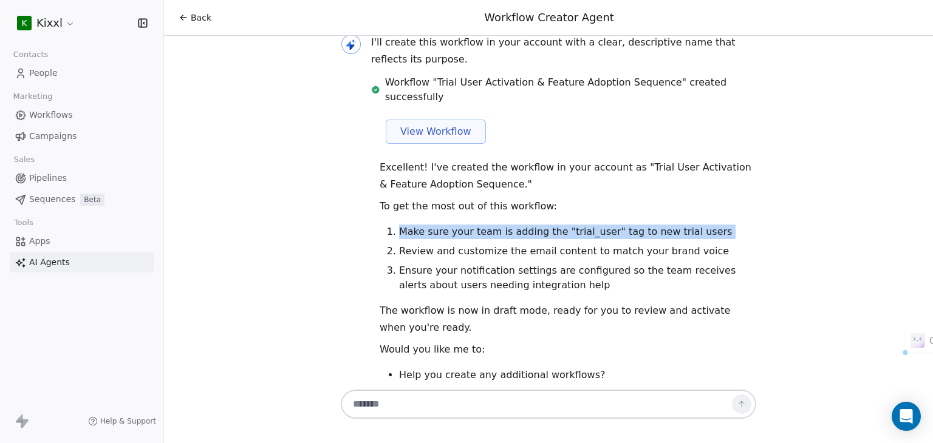
click at [561, 225] on li "Make sure your team is adding the "trial_user" tag to new trial users" at bounding box center [577, 232] width 357 height 15
click at [571, 225] on li "Make sure your team is adding the "trial_user" tag to new trial users" at bounding box center [577, 232] width 357 height 15
